Goal: Find specific page/section: Find specific page/section

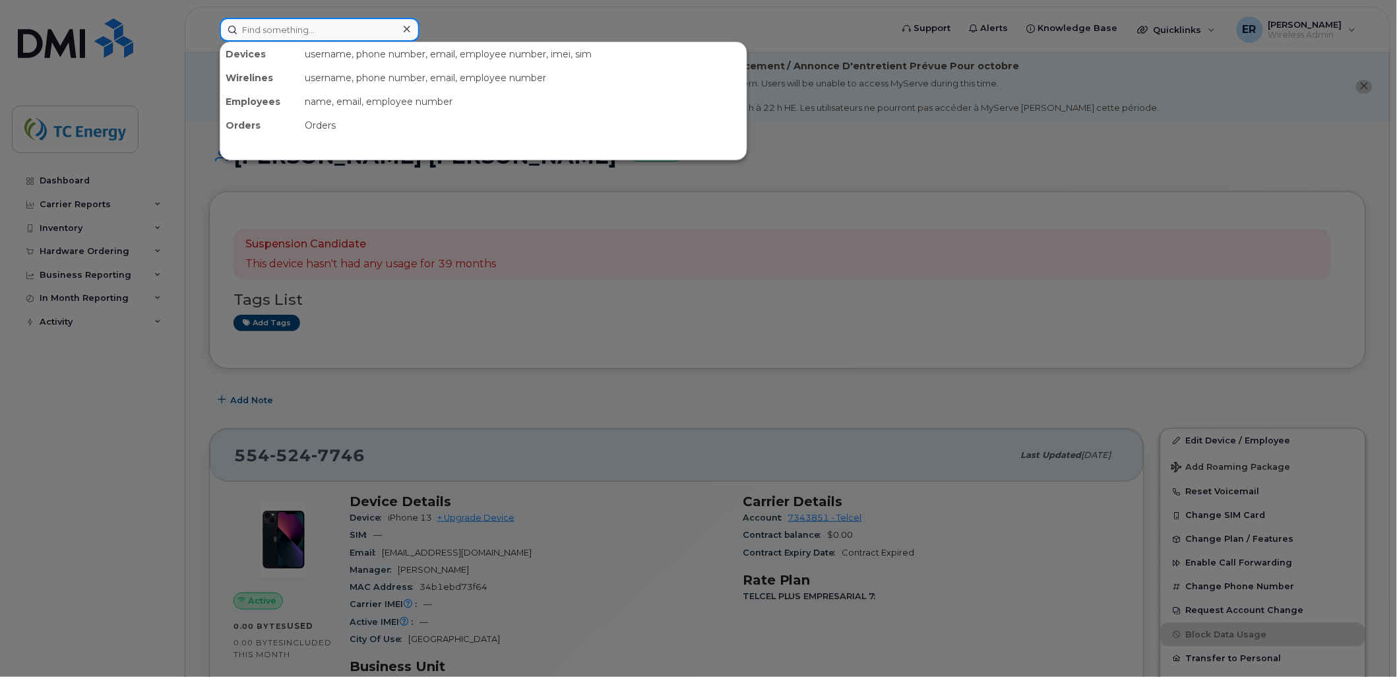
drag, startPoint x: 347, startPoint y: 35, endPoint x: 497, endPoint y: 43, distance: 149.9
click at [348, 35] on input at bounding box center [320, 30] width 200 height 24
paste input "5641702316"
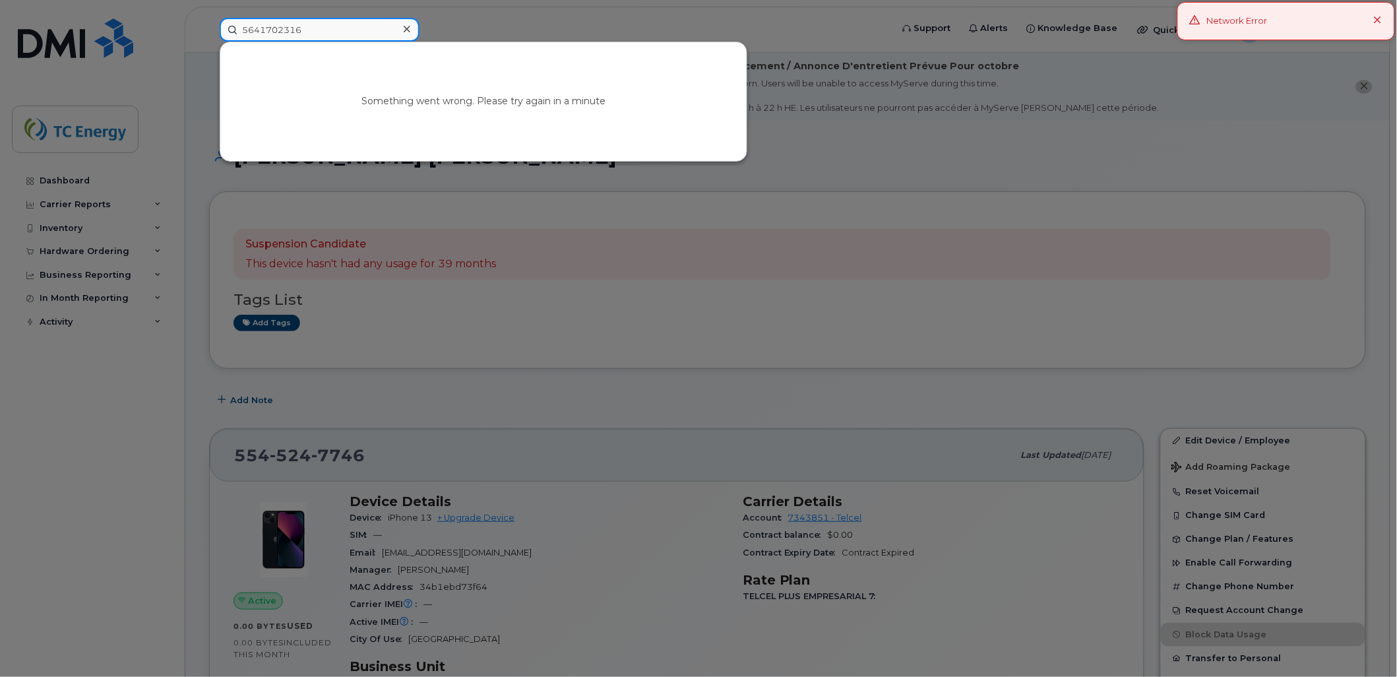
type input "5641702316"
click at [55, 44] on div at bounding box center [698, 338] width 1397 height 677
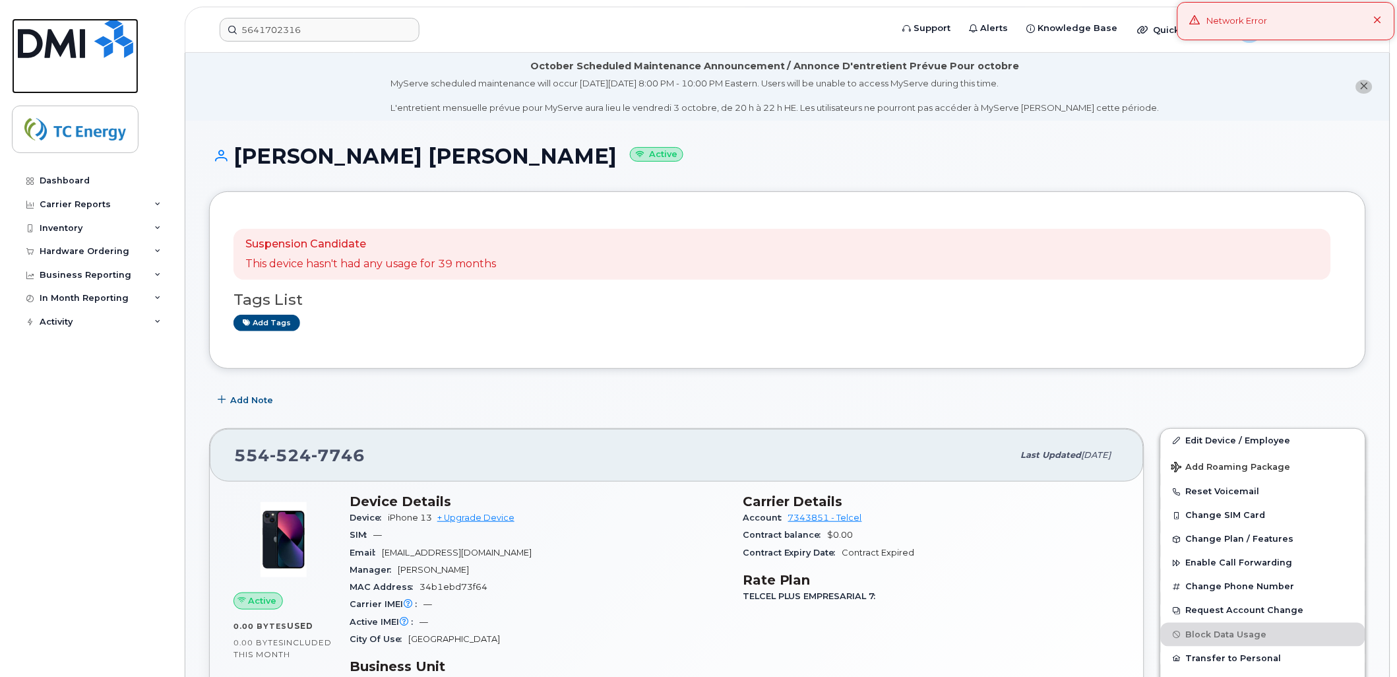
click at [63, 48] on img at bounding box center [75, 38] width 115 height 40
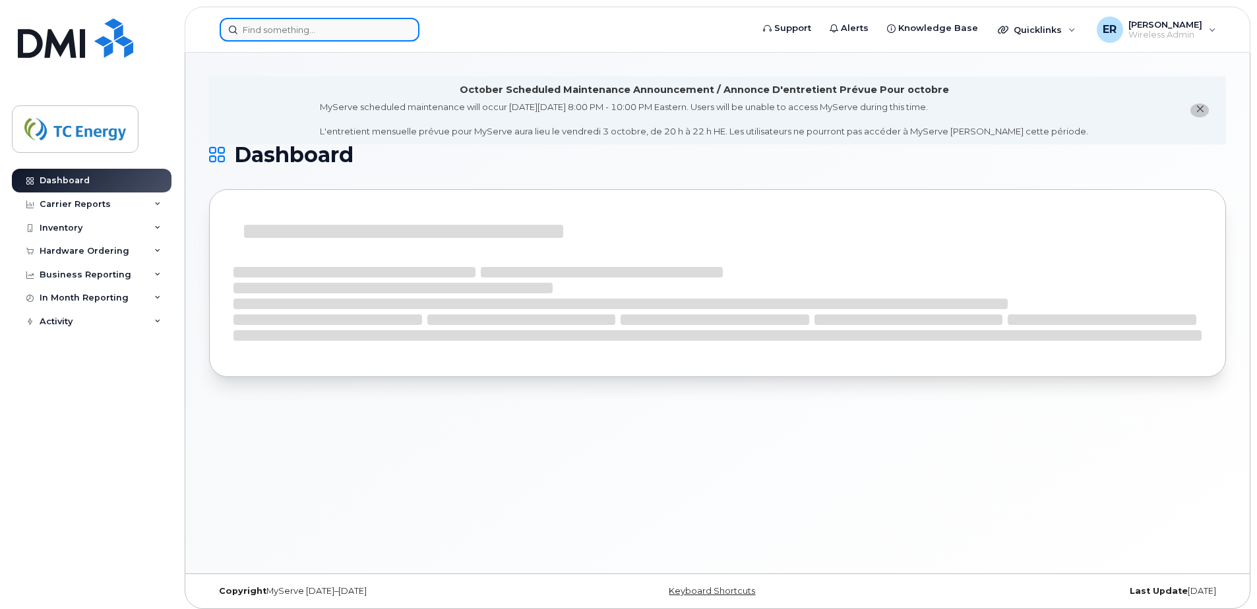
click at [270, 34] on input at bounding box center [320, 30] width 200 height 24
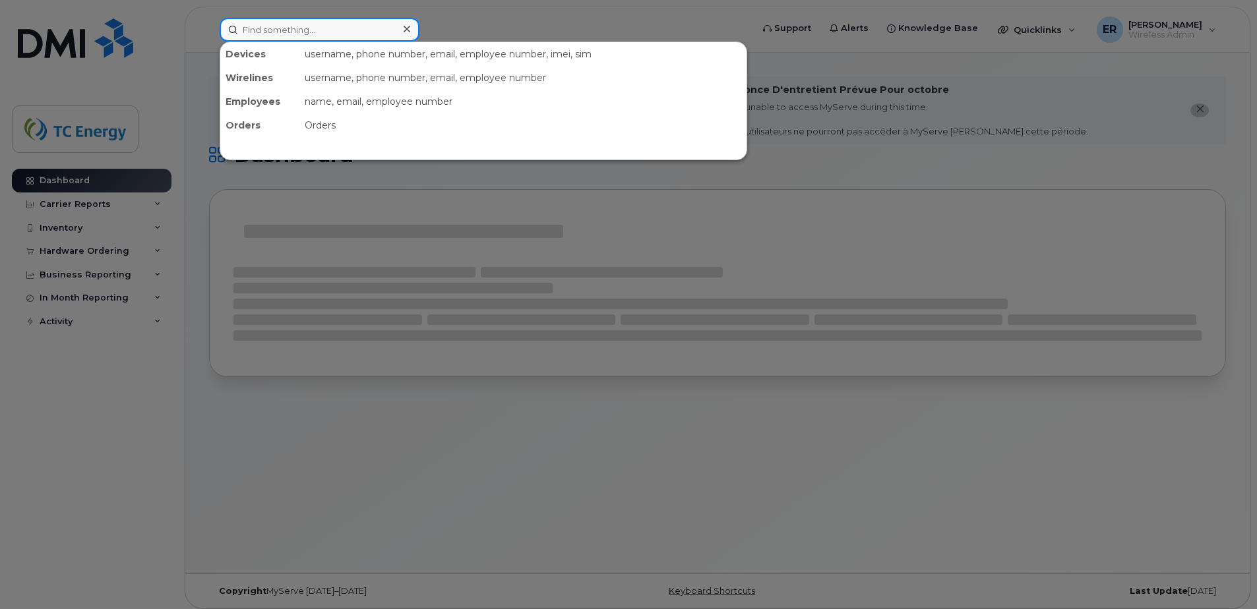
paste input "5641702316"
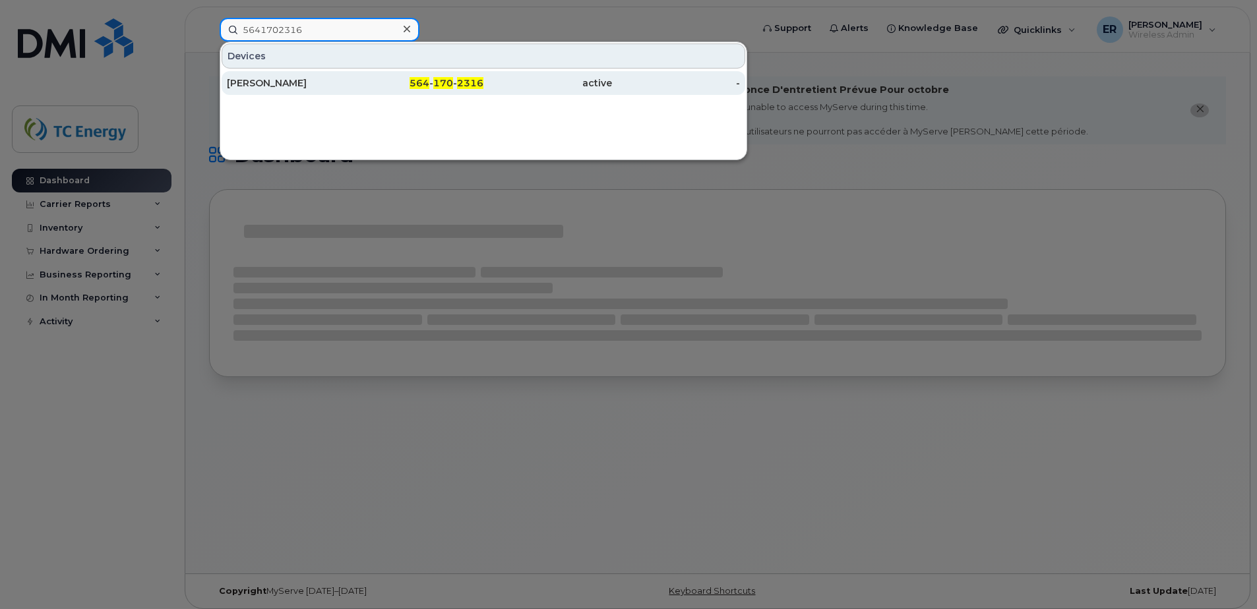
type input "5641702316"
click at [283, 79] on div "[PERSON_NAME]" at bounding box center [291, 83] width 129 height 13
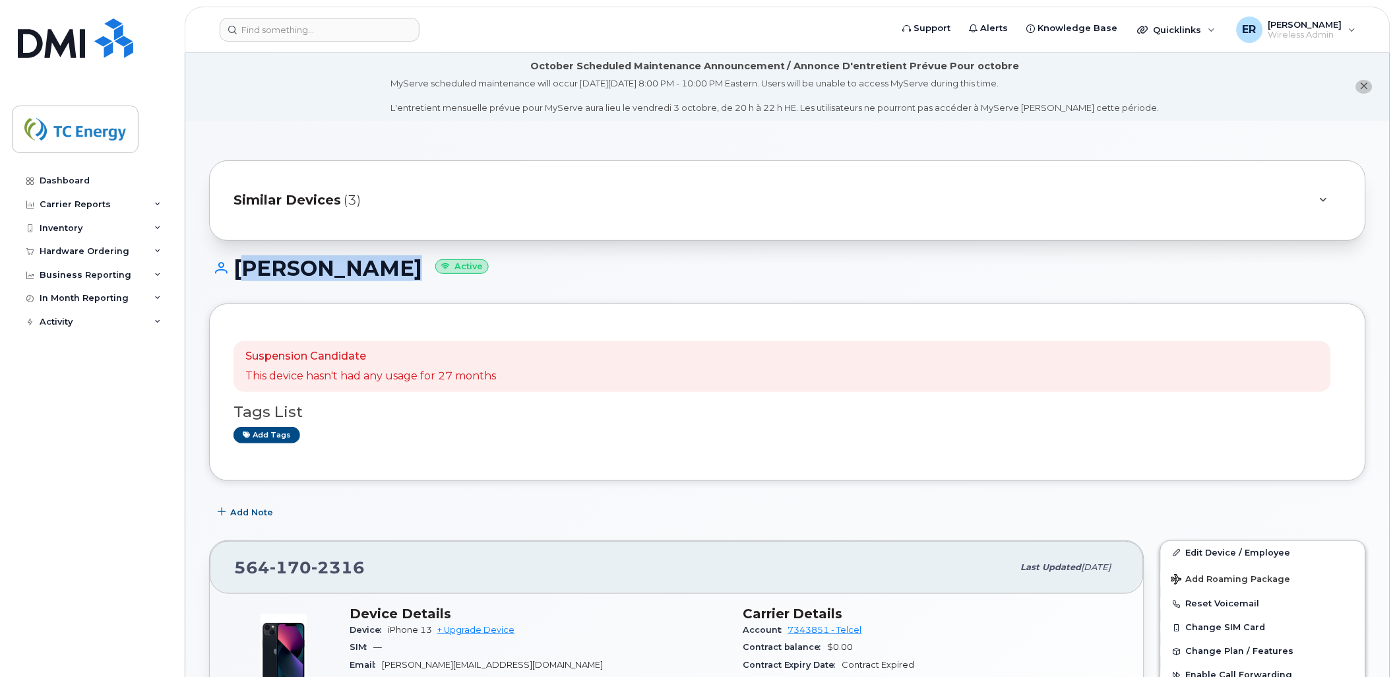
drag, startPoint x: 392, startPoint y: 267, endPoint x: 237, endPoint y: 266, distance: 155.0
click at [237, 266] on h1 "Tomasz Budny Active" at bounding box center [787, 268] width 1157 height 23
copy h1 "Tomasz Budny"
click at [317, 40] on div at bounding box center [552, 30] width 664 height 24
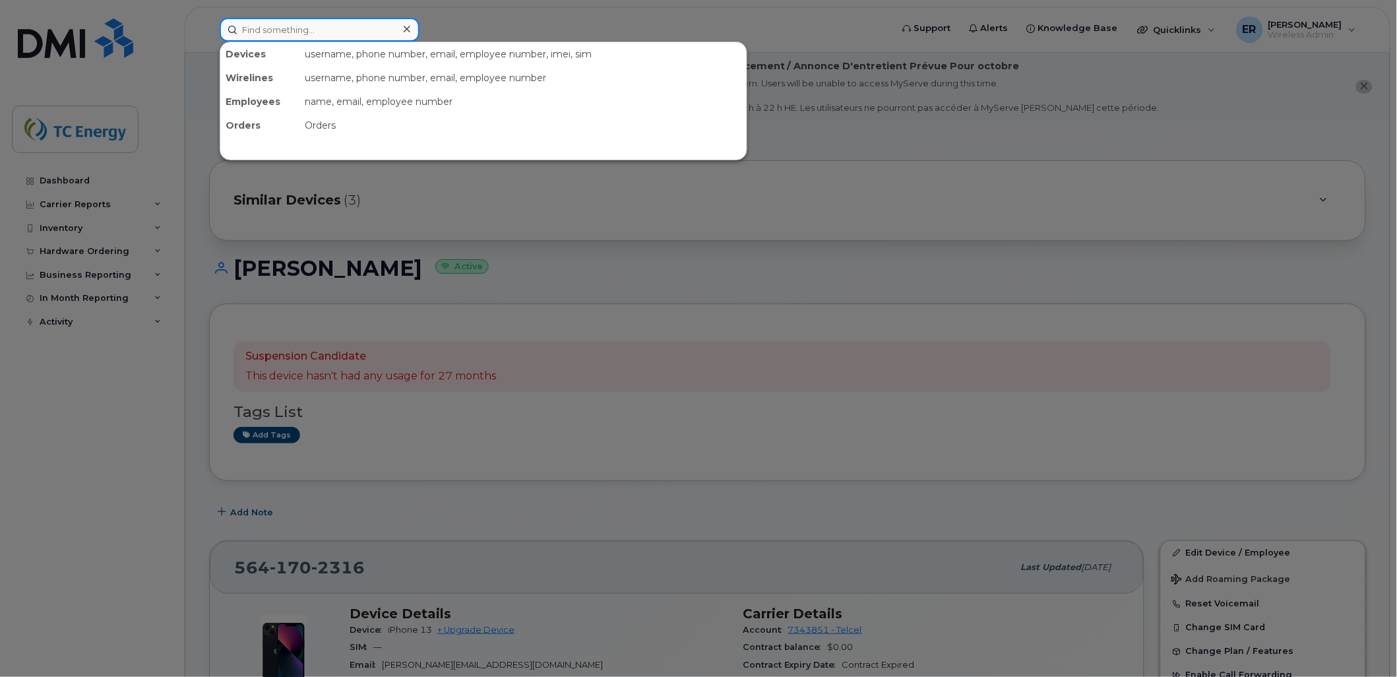
click at [318, 38] on input at bounding box center [320, 30] width 200 height 24
paste input "5568698396"
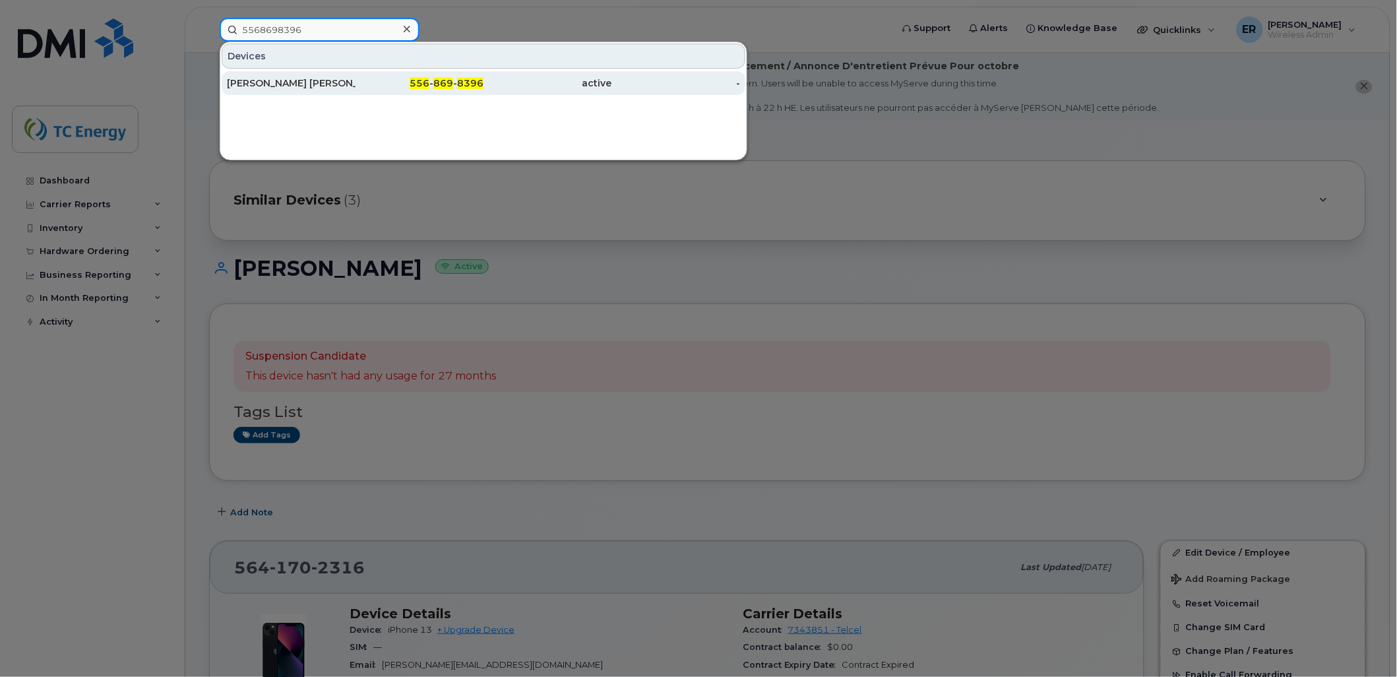
type input "5568698396"
drag, startPoint x: 288, startPoint y: 81, endPoint x: 282, endPoint y: 82, distance: 6.6
click at [288, 81] on div "Erika Liliana Gonzalez" at bounding box center [291, 83] width 129 height 13
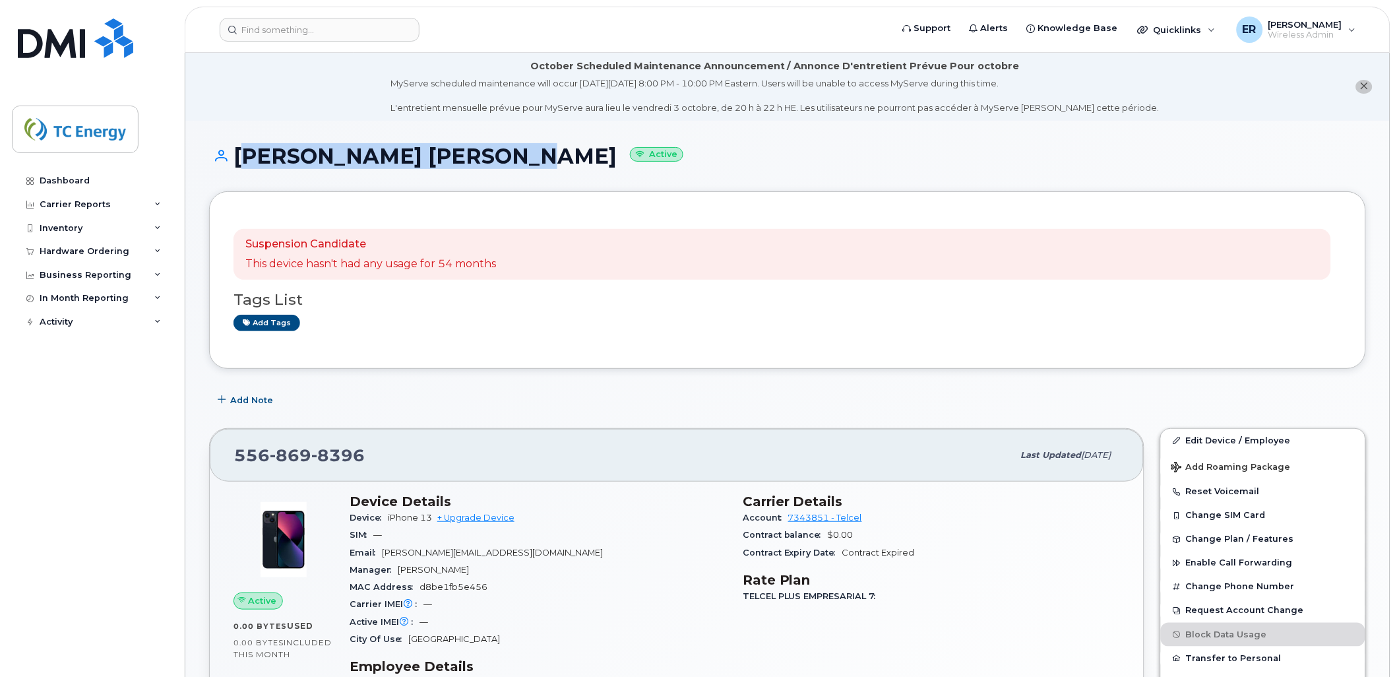
drag, startPoint x: 458, startPoint y: 152, endPoint x: 237, endPoint y: 158, distance: 220.4
click at [237, 158] on h1 "Erika Liliana Gonzalez Active" at bounding box center [787, 155] width 1157 height 23
